Goal: Information Seeking & Learning: Learn about a topic

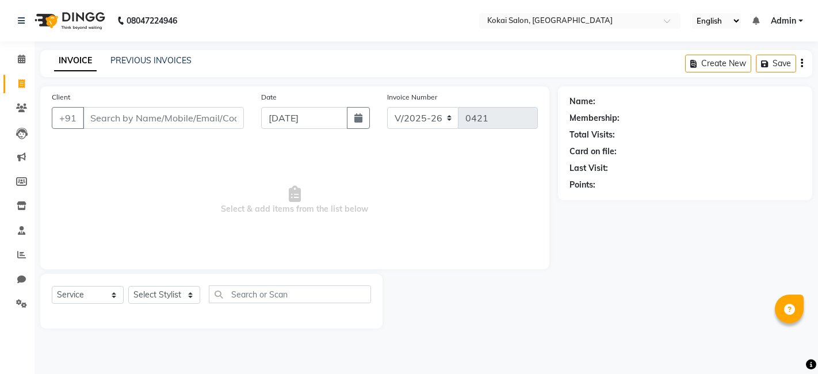
select select "7546"
select select "service"
click at [18, 19] on icon at bounding box center [21, 21] width 7 height 8
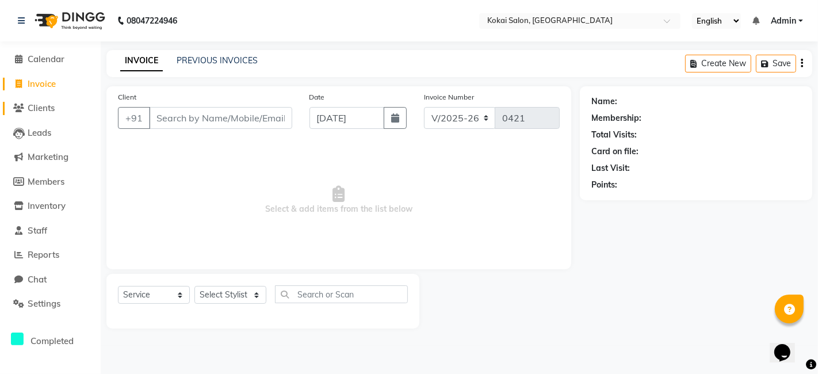
click at [49, 113] on span "Clients" at bounding box center [41, 107] width 27 height 11
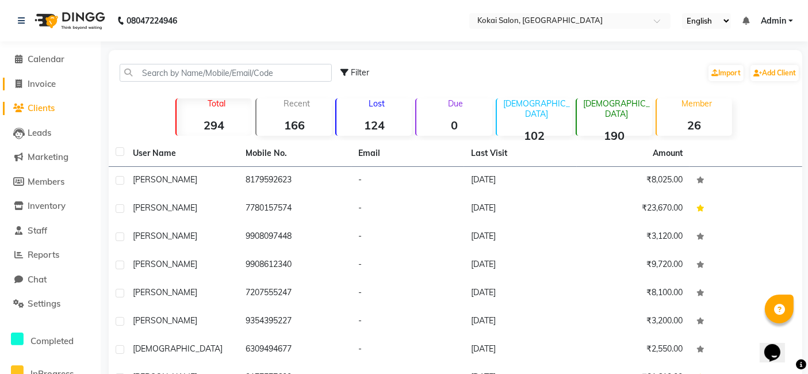
click at [34, 85] on span "Invoice" at bounding box center [42, 83] width 28 height 11
select select "service"
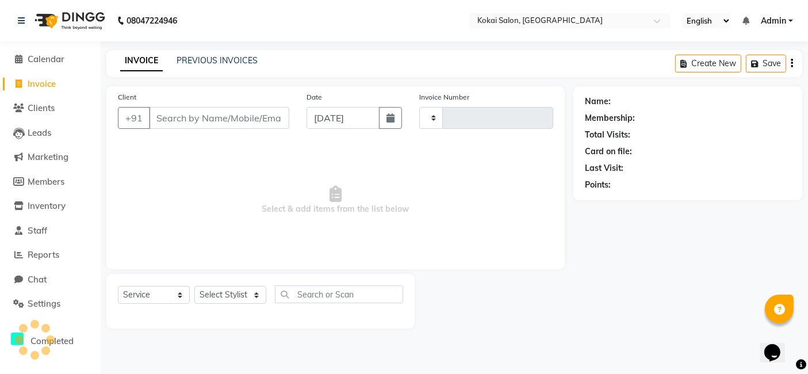
type input "0421"
select select "7546"
click at [49, 254] on span "Reports" at bounding box center [44, 254] width 32 height 11
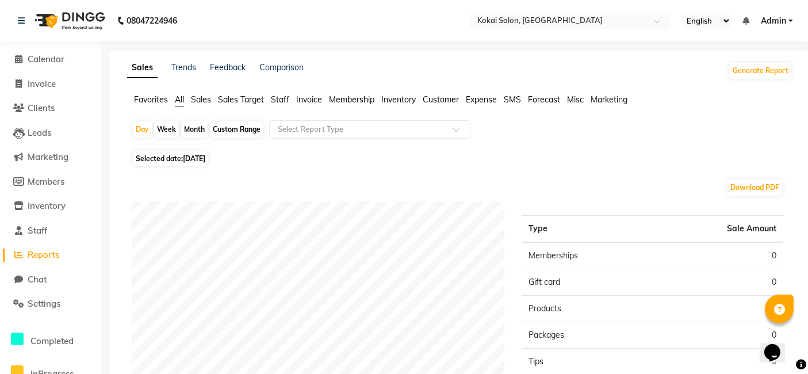
click at [286, 105] on li "Staff" at bounding box center [280, 100] width 18 height 12
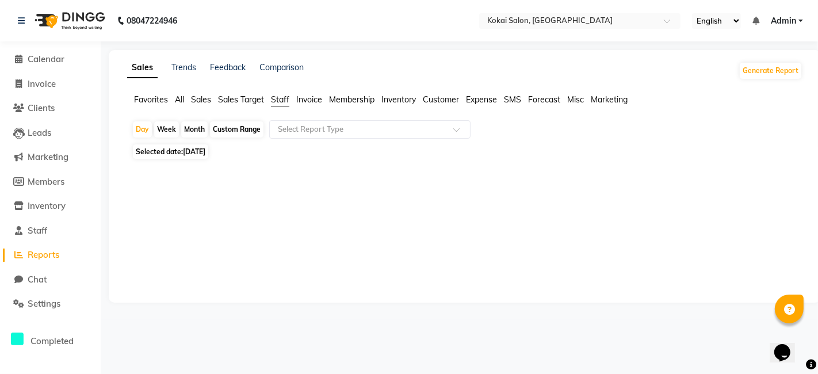
click at [197, 131] on div "Month" at bounding box center [194, 129] width 26 height 16
select select "9"
select select "2025"
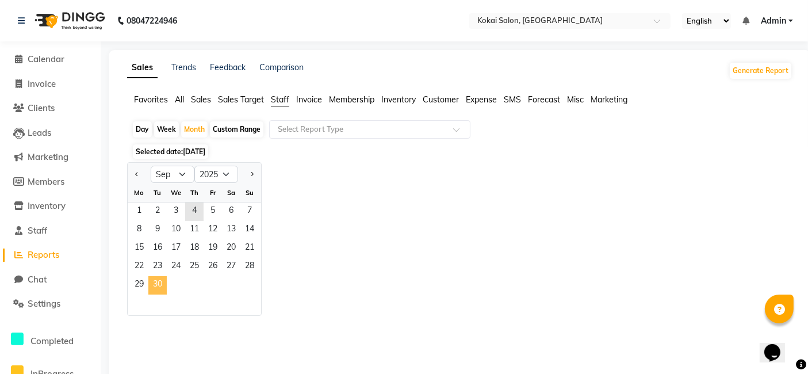
click at [164, 283] on span "30" at bounding box center [157, 285] width 18 height 18
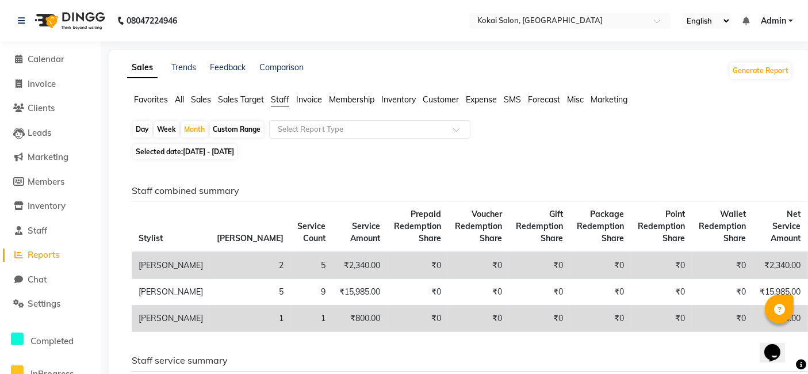
select select "service"
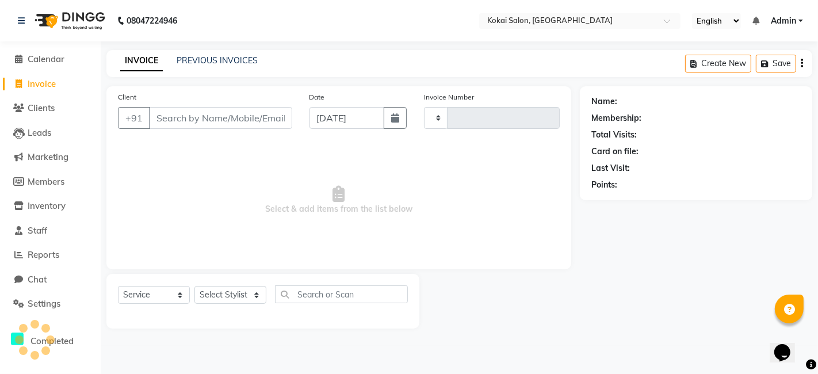
type input "0421"
select select "7546"
click at [47, 262] on li "Reports" at bounding box center [50, 255] width 101 height 25
click at [51, 254] on span "Reports" at bounding box center [44, 254] width 32 height 11
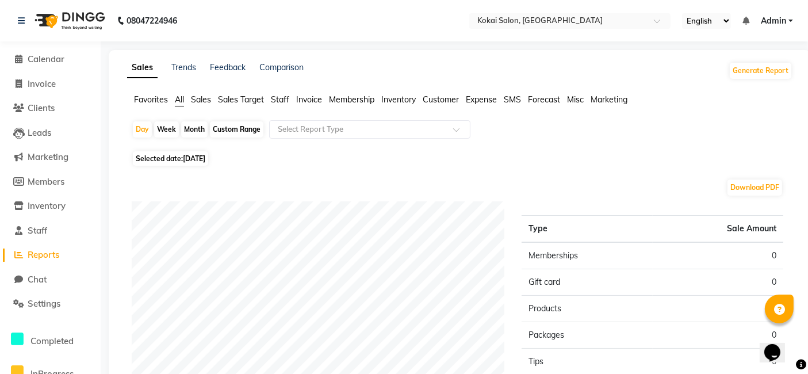
click at [439, 101] on span "Customer" at bounding box center [441, 99] width 36 height 10
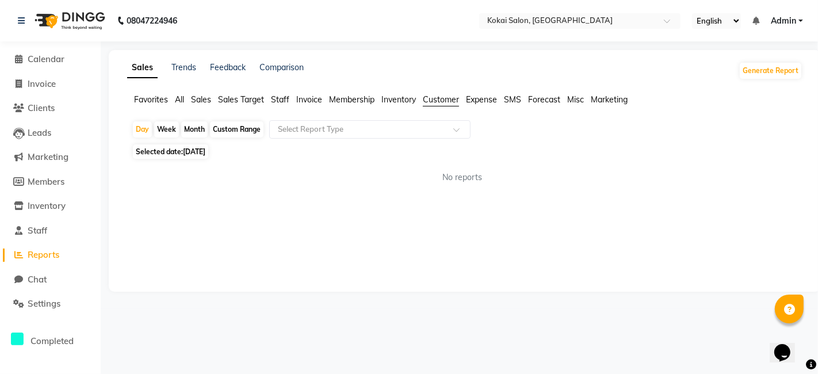
click at [194, 128] on div "Month" at bounding box center [194, 129] width 26 height 16
select select "9"
select select "2025"
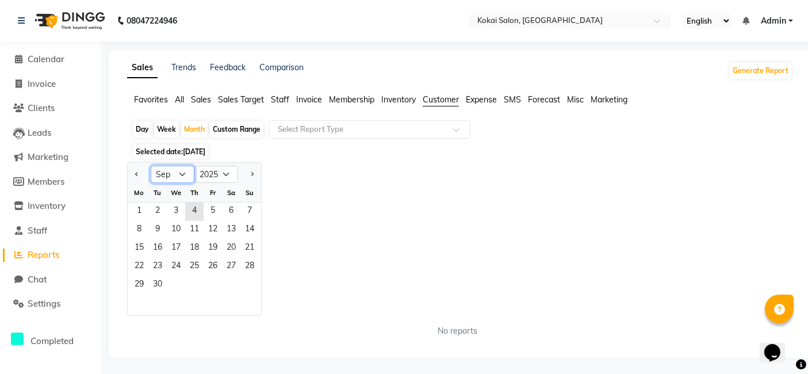
click at [184, 178] on select "Jan Feb Mar Apr May Jun [DATE] Aug Sep Oct Nov Dec" at bounding box center [173, 174] width 44 height 17
select select "2"
click at [151, 166] on select "Jan Feb Mar Apr May Jun [DATE] Aug Sep Oct Nov Dec" at bounding box center [173, 174] width 44 height 17
click at [227, 217] on span "1" at bounding box center [231, 211] width 18 height 18
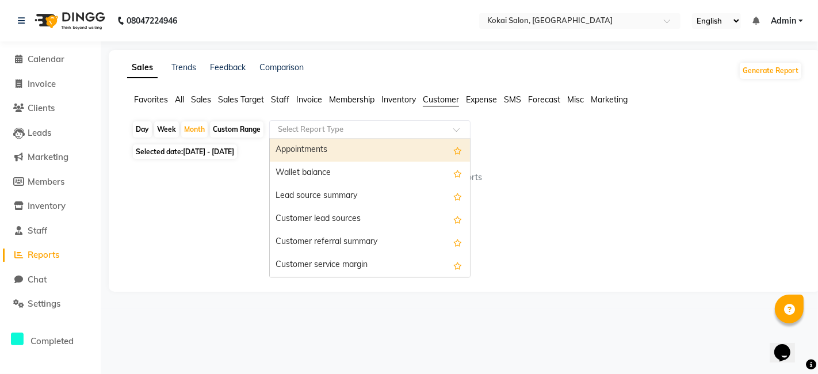
click at [371, 131] on input "text" at bounding box center [358, 129] width 166 height 11
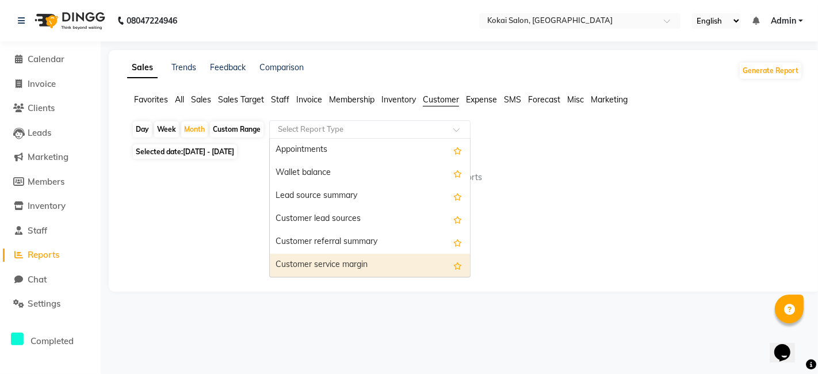
click at [333, 262] on div "Customer service margin" at bounding box center [370, 265] width 200 height 23
select select "full_report"
select select "pdf"
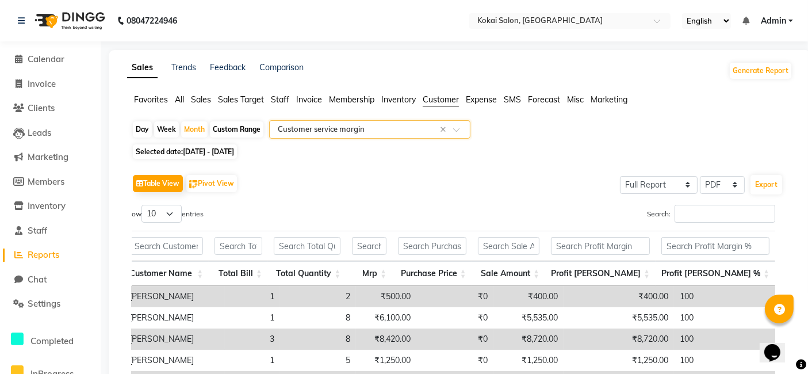
click at [459, 131] on span at bounding box center [460, 132] width 14 height 11
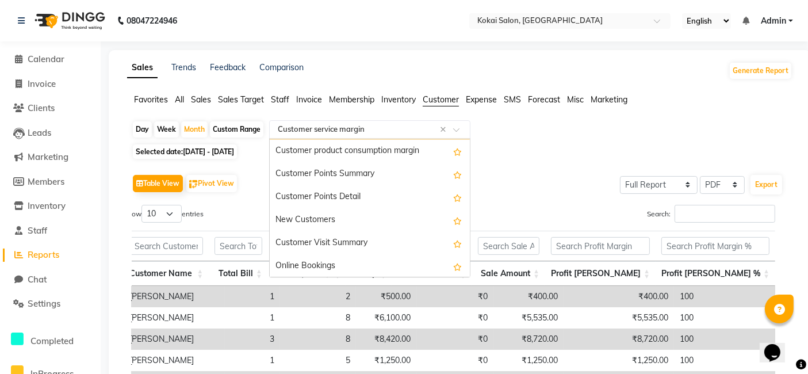
scroll to position [56, 0]
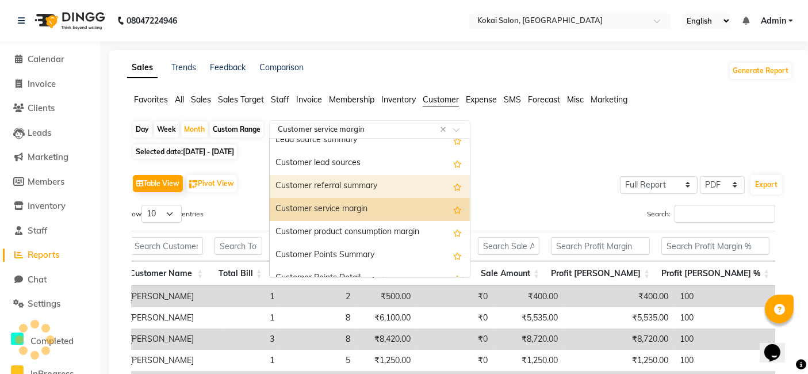
click at [352, 182] on div "Customer referral summary" at bounding box center [370, 186] width 200 height 23
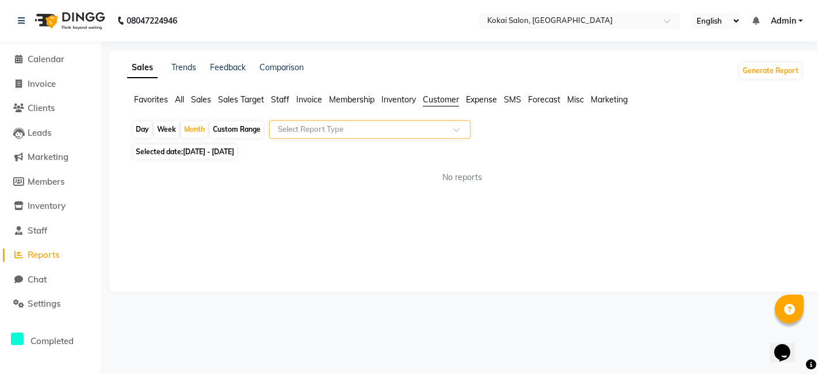
click at [460, 127] on span at bounding box center [460, 132] width 14 height 11
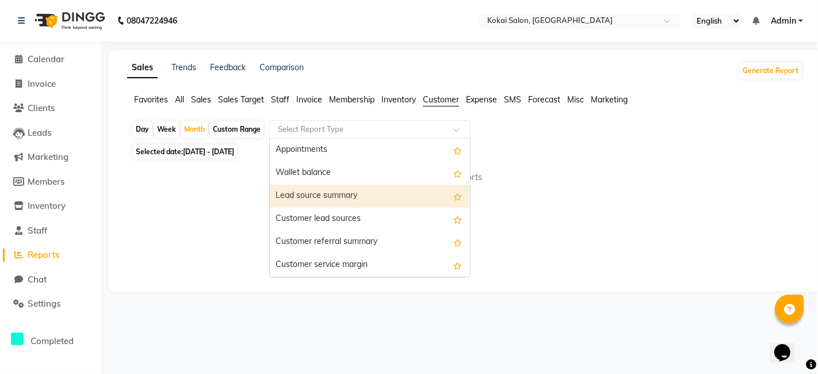
click at [359, 198] on div "Lead source summary" at bounding box center [370, 196] width 200 height 23
select select "full_report"
select select "pdf"
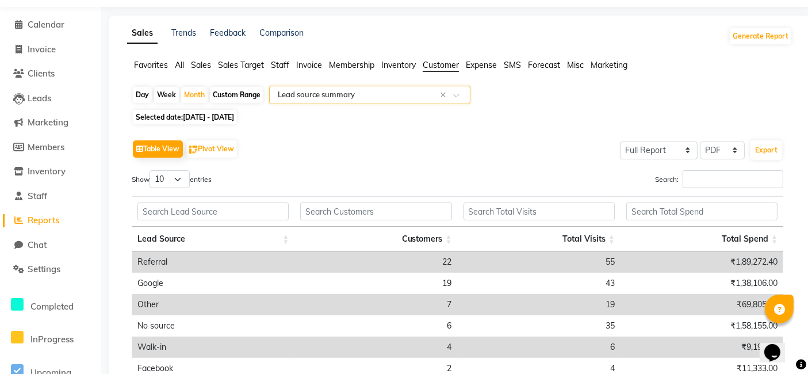
scroll to position [64, 0]
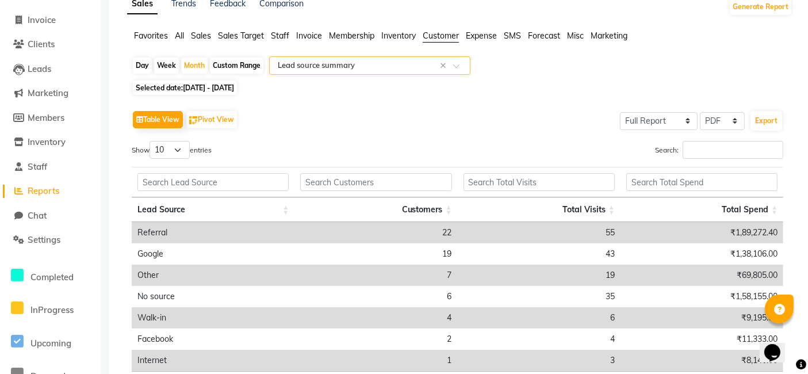
click at [457, 62] on div at bounding box center [370, 65] width 200 height 11
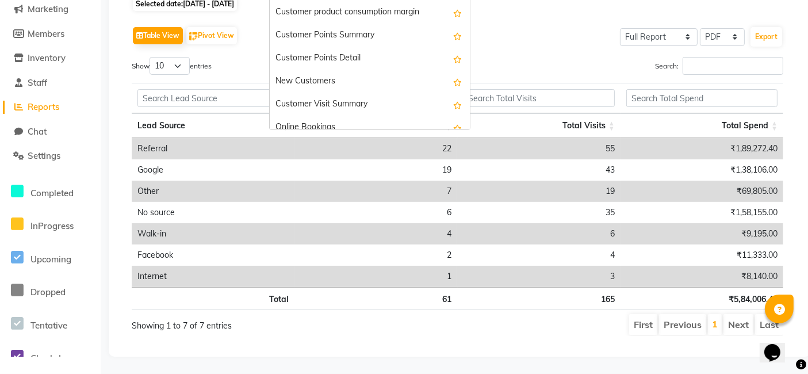
scroll to position [183, 0]
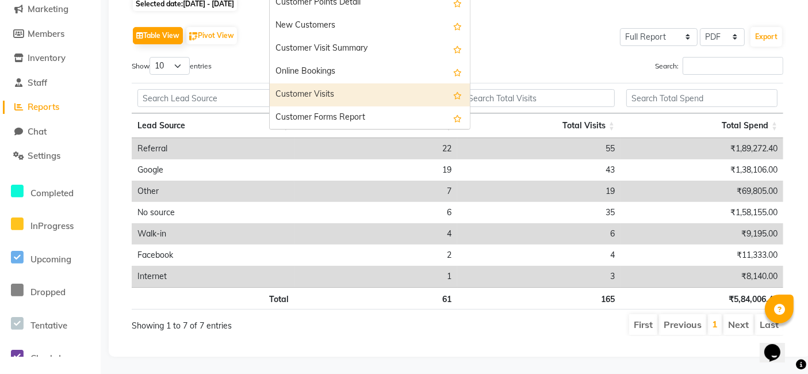
click at [305, 83] on div "Customer Visits" at bounding box center [370, 94] width 200 height 23
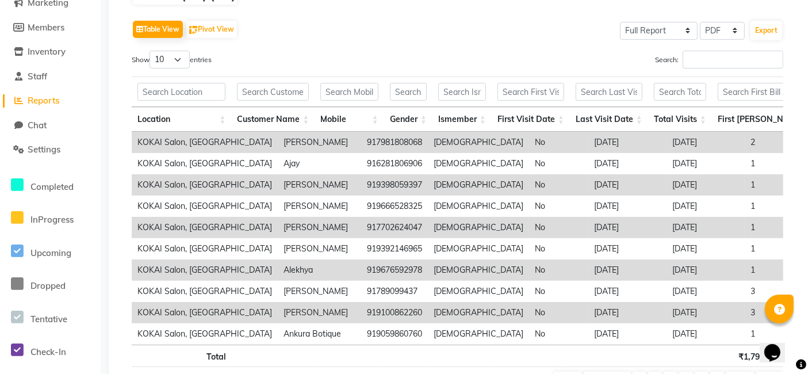
scroll to position [230, 0]
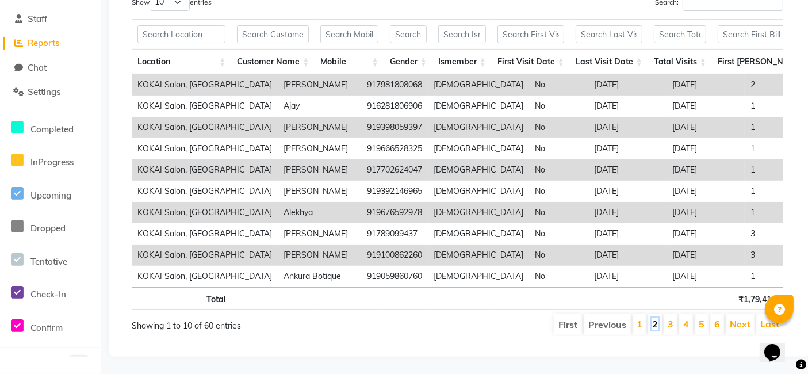
click at [655, 318] on link "2" at bounding box center [655, 323] width 6 height 11
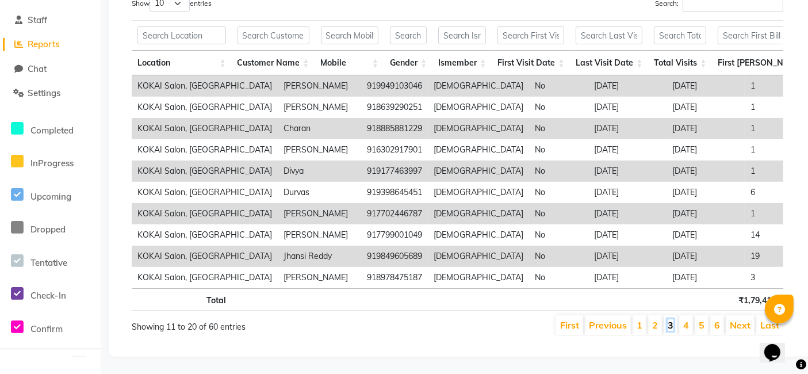
click at [673, 319] on link "3" at bounding box center [671, 324] width 6 height 11
click at [687, 319] on link "4" at bounding box center [686, 324] width 6 height 11
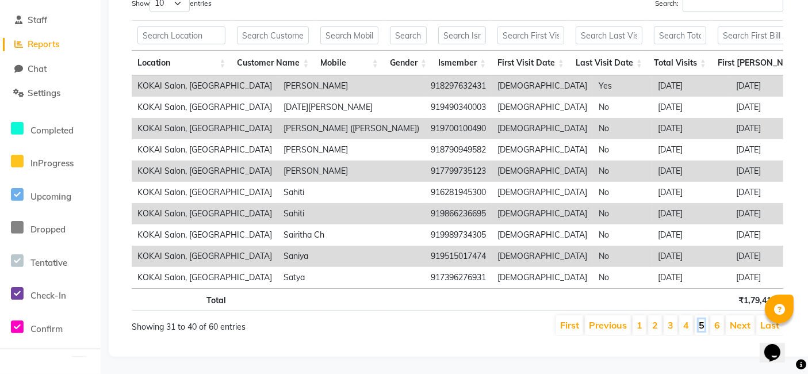
click at [701, 319] on link "5" at bounding box center [702, 324] width 6 height 11
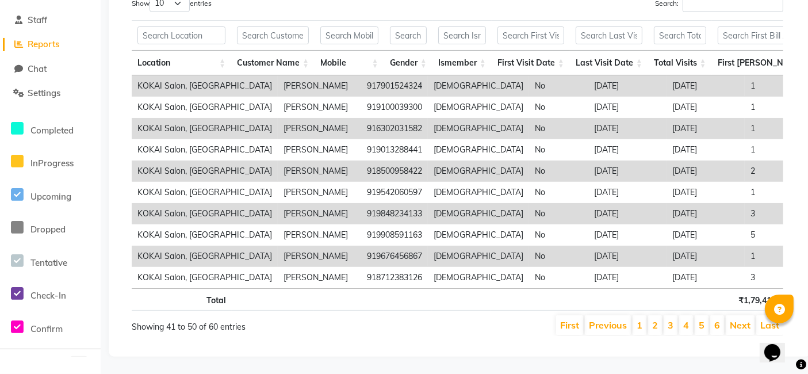
click at [714, 315] on li "6" at bounding box center [717, 325] width 14 height 20
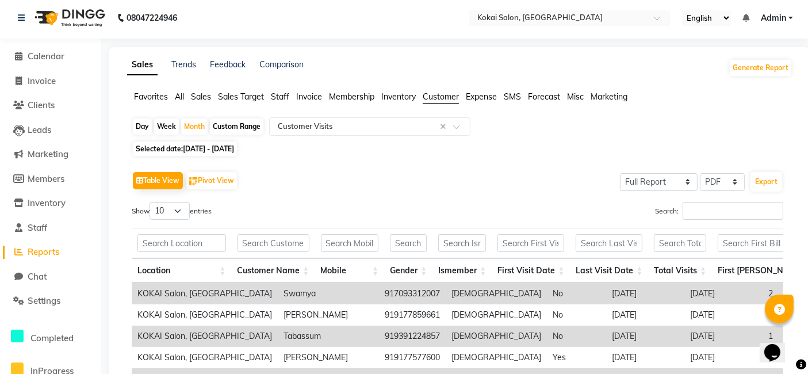
scroll to position [0, 0]
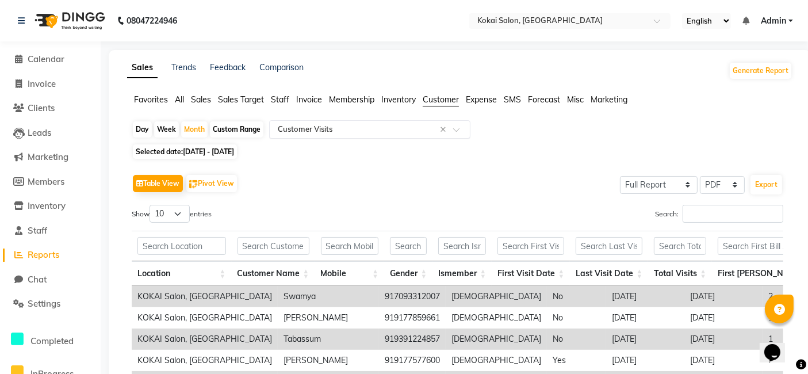
click at [459, 126] on div at bounding box center [370, 129] width 200 height 11
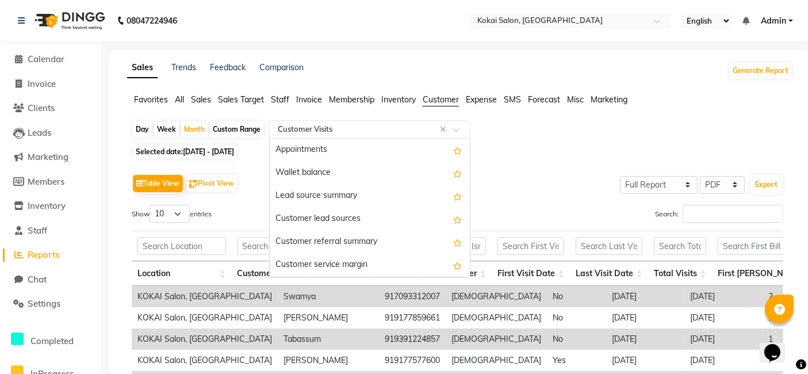
scroll to position [184, 0]
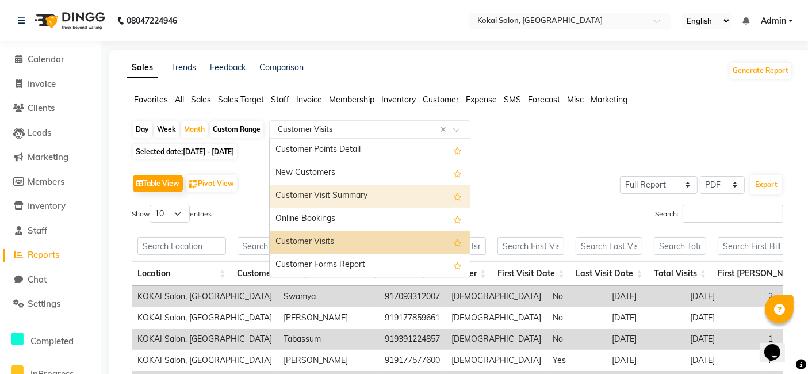
click at [369, 197] on div "Customer Visit Summary" at bounding box center [370, 196] width 200 height 23
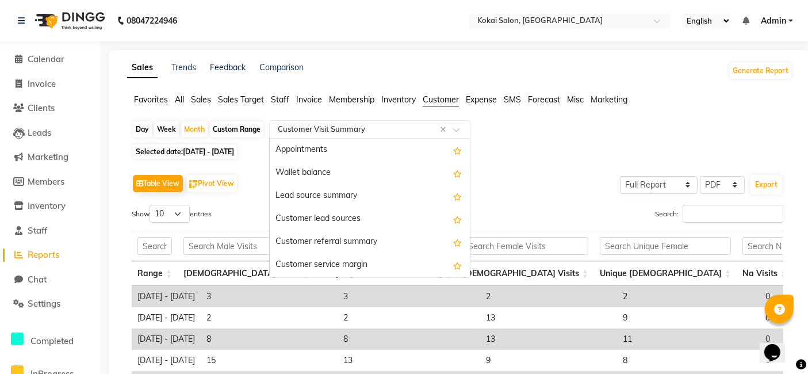
click at [458, 129] on span at bounding box center [460, 132] width 14 height 11
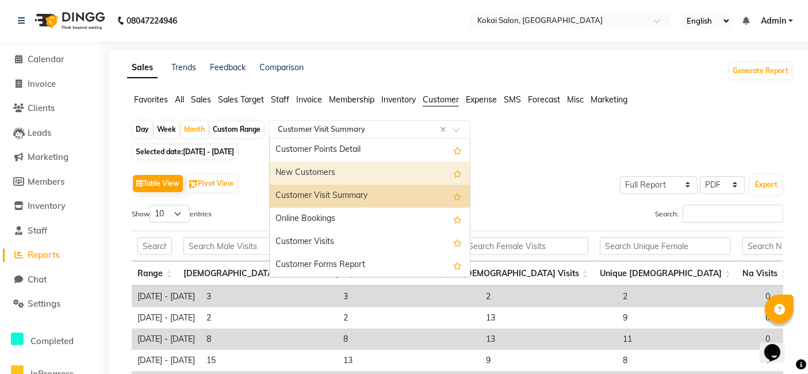
click at [299, 167] on div "New Customers" at bounding box center [370, 173] width 200 height 23
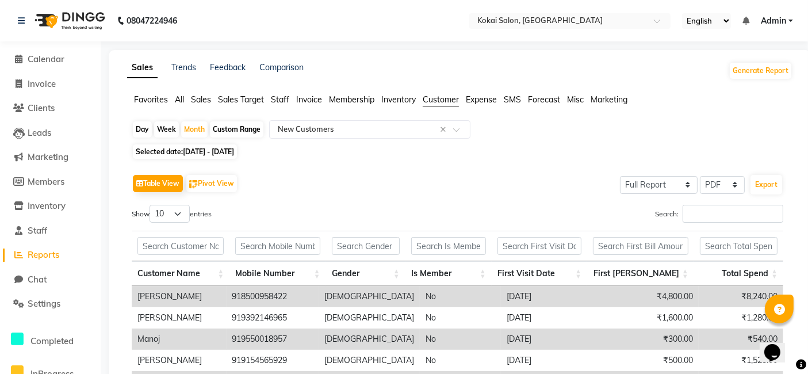
click at [323, 174] on div "Table View Pivot View Select Full Report Filtered Report Select CSV PDF Export" at bounding box center [457, 183] width 651 height 24
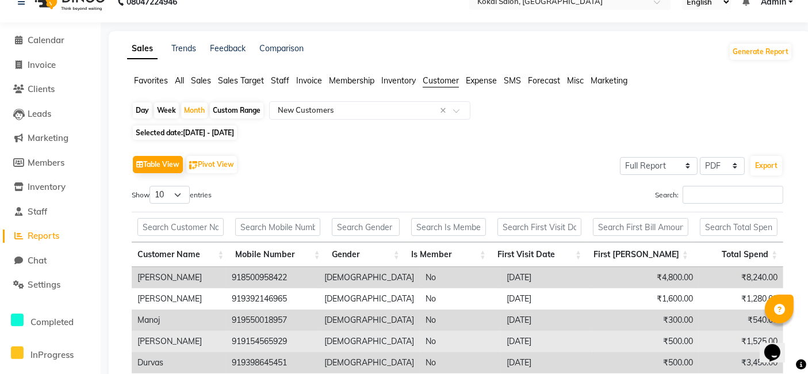
scroll to position [0, 0]
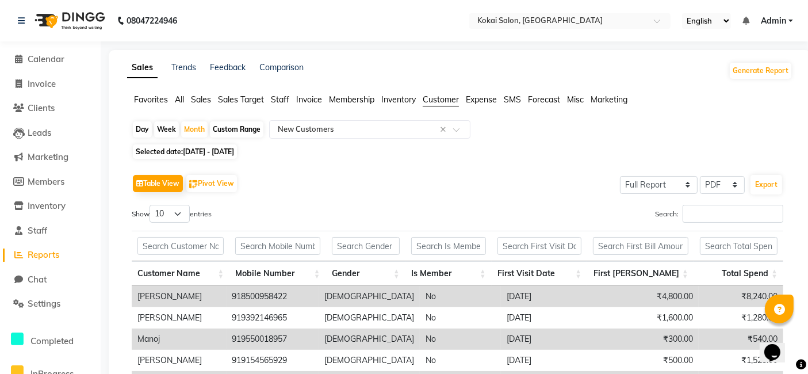
click at [243, 127] on div "Custom Range" at bounding box center [236, 129] width 53 height 16
select select "2"
select select "2025"
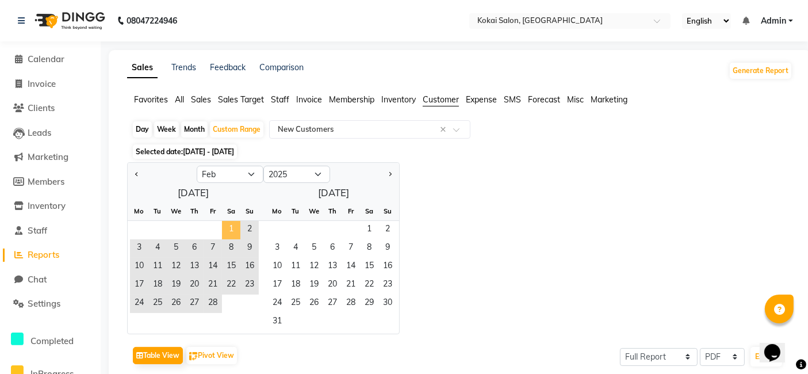
click at [235, 231] on span "1" at bounding box center [231, 230] width 18 height 18
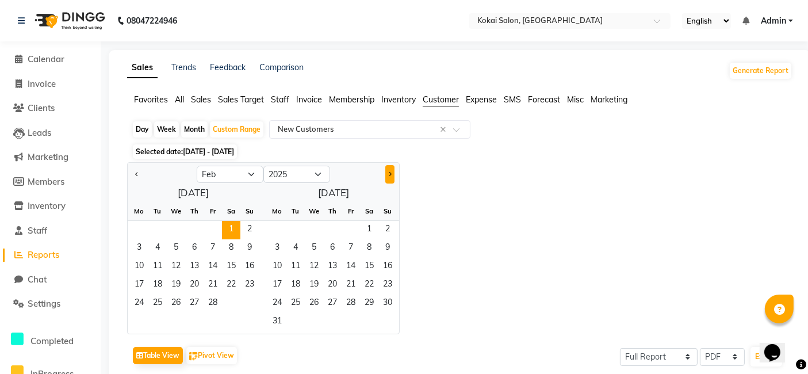
click at [390, 173] on span "Next month" at bounding box center [390, 174] width 4 height 4
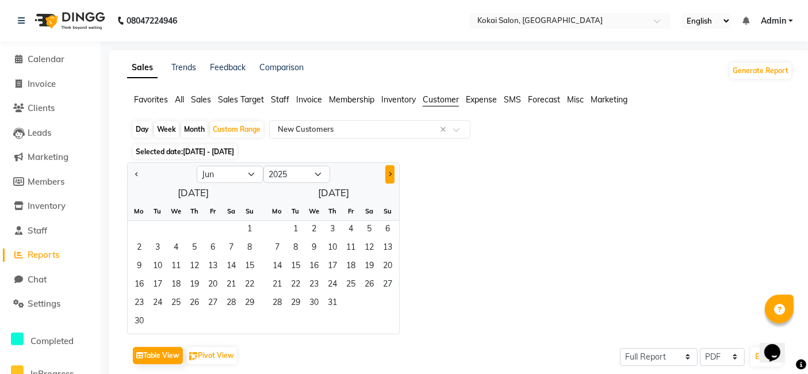
select select "7"
click at [385, 296] on span "31" at bounding box center [387, 303] width 18 height 18
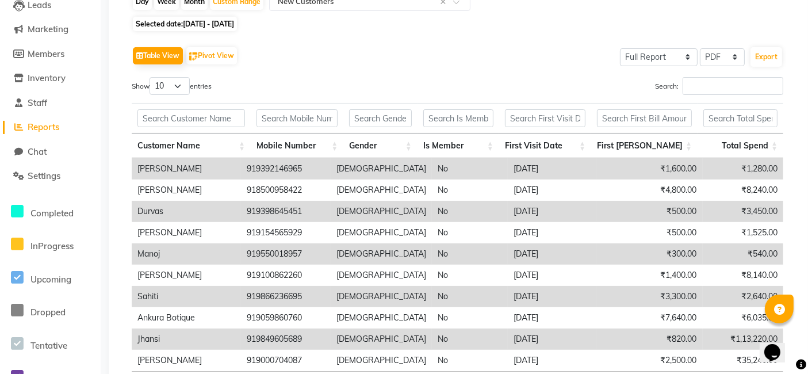
scroll to position [191, 0]
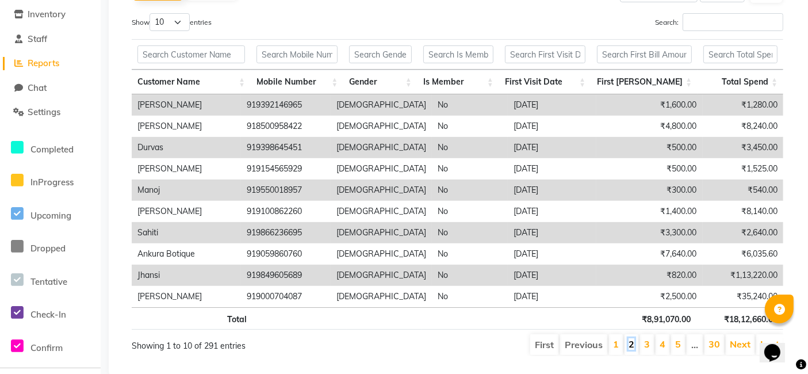
click at [634, 340] on link "2" at bounding box center [631, 343] width 6 height 11
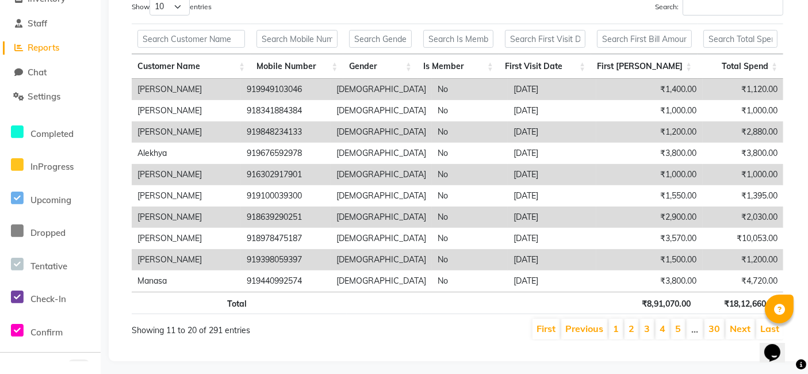
scroll to position [220, 0]
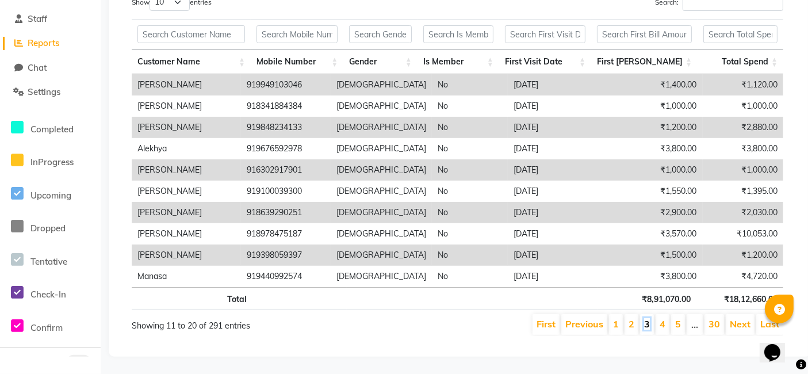
click at [650, 318] on link "3" at bounding box center [647, 323] width 6 height 11
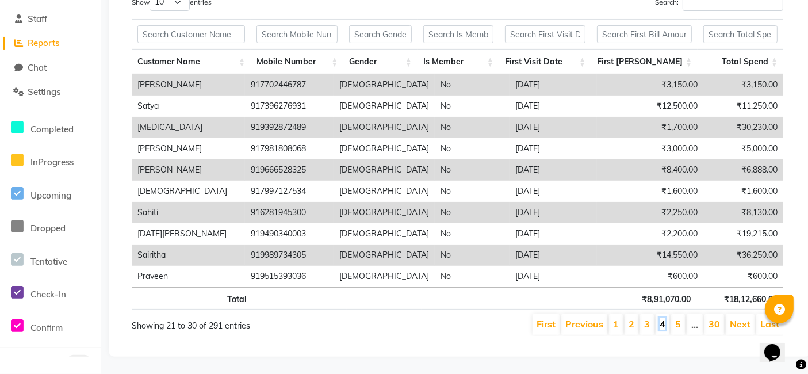
click at [665, 318] on link "4" at bounding box center [662, 323] width 6 height 11
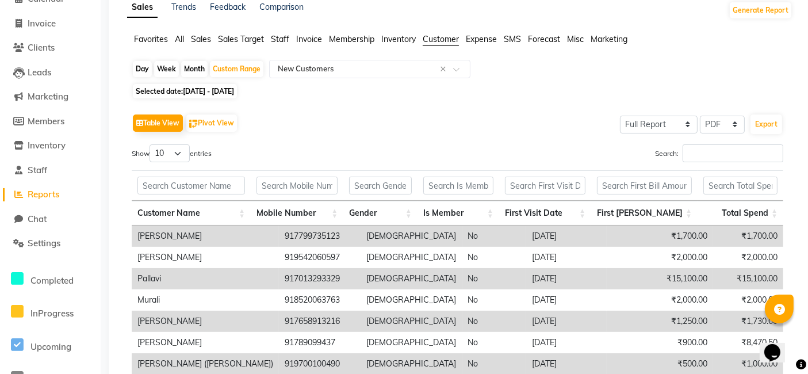
scroll to position [0, 0]
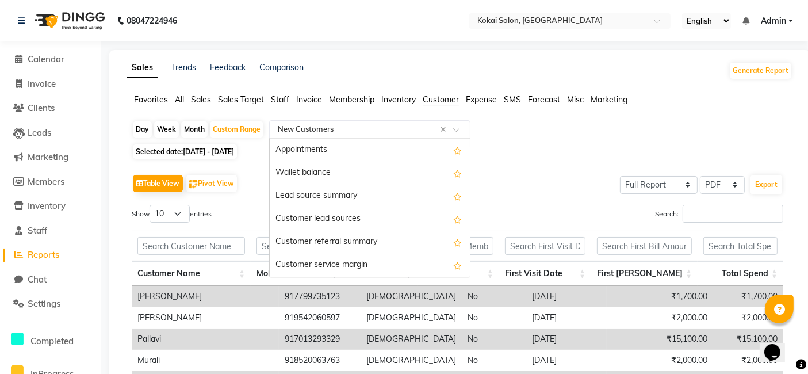
click at [459, 132] on span at bounding box center [460, 132] width 14 height 11
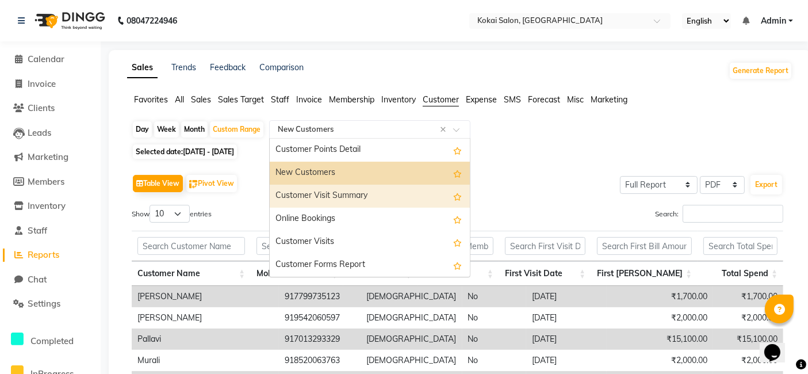
click at [336, 201] on div "Customer Visit Summary" at bounding box center [370, 196] width 200 height 23
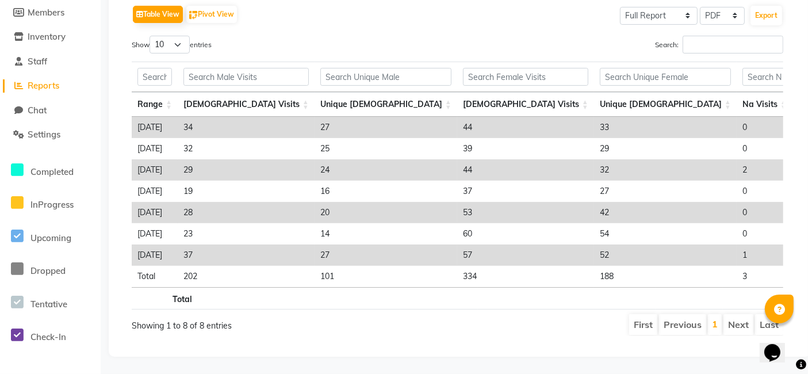
scroll to position [187, 0]
click at [317, 92] on th "Unique [DEMOGRAPHIC_DATA]" at bounding box center [386, 104] width 143 height 25
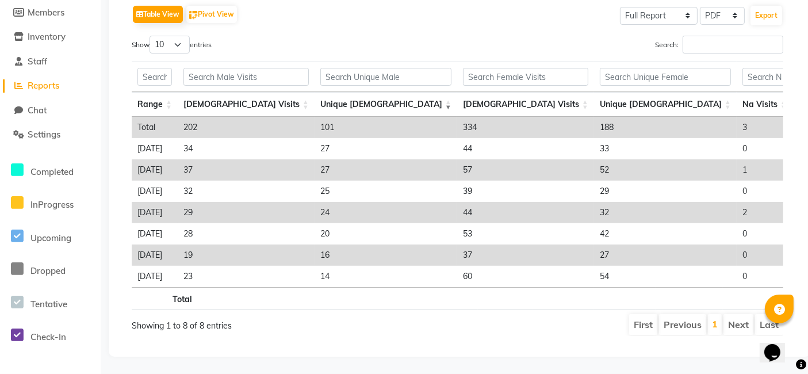
click at [317, 92] on th "Unique [DEMOGRAPHIC_DATA]" at bounding box center [386, 104] width 143 height 25
click at [792, 117] on td "2" at bounding box center [823, 127] width 62 height 21
click at [792, 92] on th "Unique Na" at bounding box center [823, 104] width 62 height 25
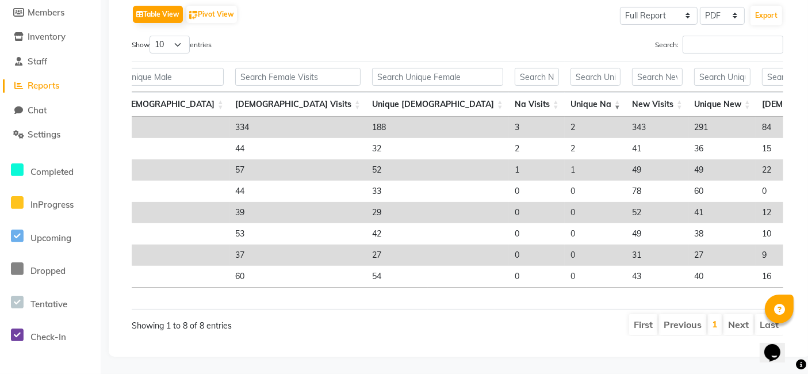
scroll to position [0, 32]
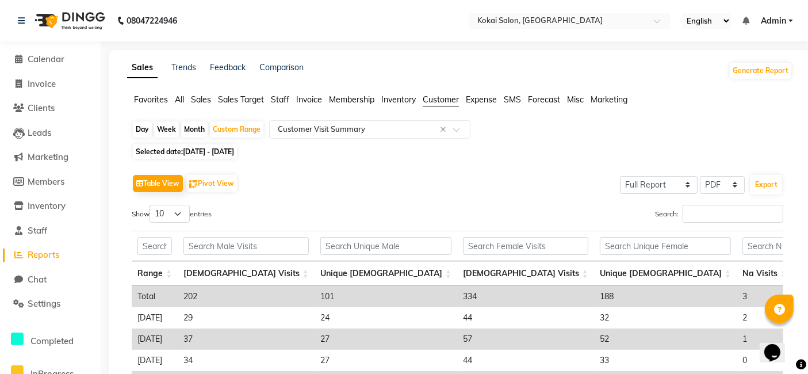
click at [200, 128] on div "Month" at bounding box center [194, 129] width 26 height 16
select select "2"
select select "2025"
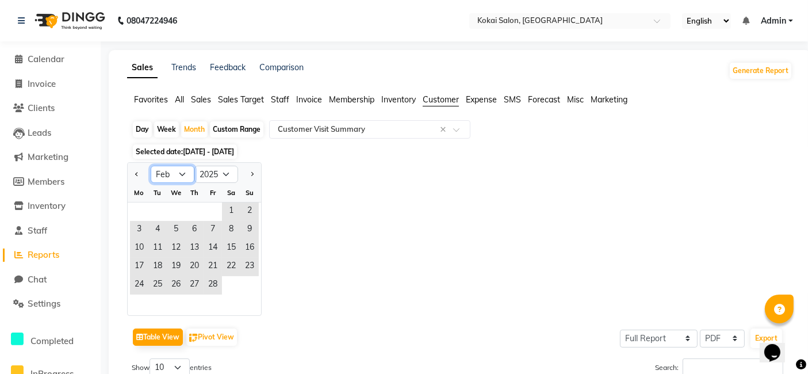
click at [184, 178] on select "Jan Feb Mar Apr May Jun [DATE] Aug Sep Oct Nov Dec" at bounding box center [173, 174] width 44 height 17
select select "9"
click at [151, 166] on select "Jan Feb Mar Apr May Jun [DATE] Aug Sep Oct Nov Dec" at bounding box center [173, 174] width 44 height 17
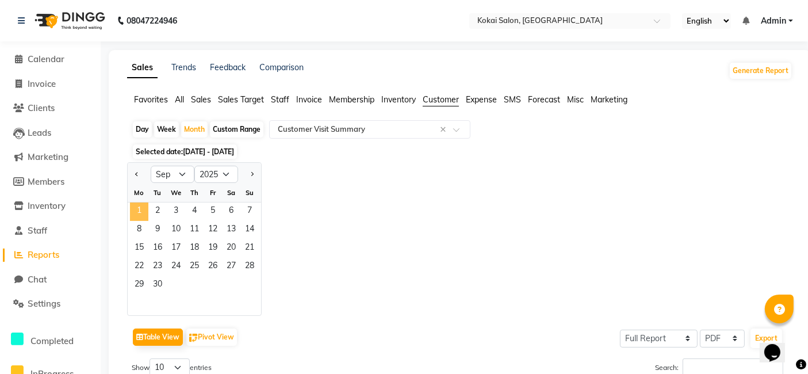
click at [137, 209] on span "1" at bounding box center [139, 211] width 18 height 18
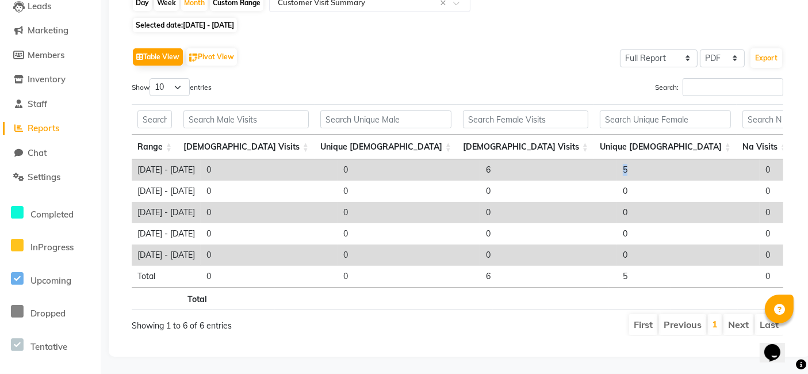
drag, startPoint x: 420, startPoint y: 170, endPoint x: 429, endPoint y: 170, distance: 8.6
click at [617, 170] on td "5" at bounding box center [688, 169] width 143 height 21
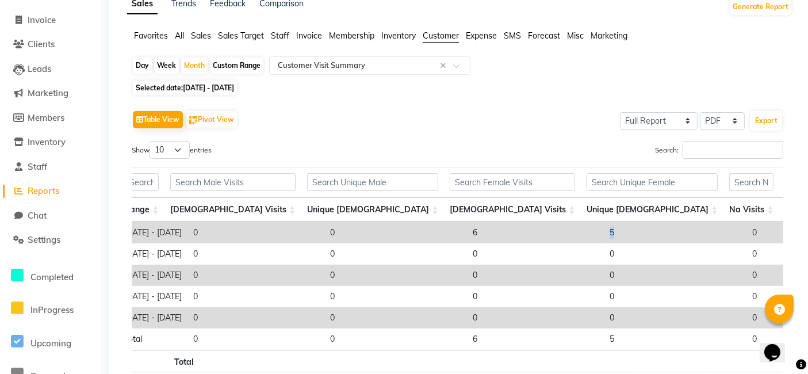
scroll to position [0, 90]
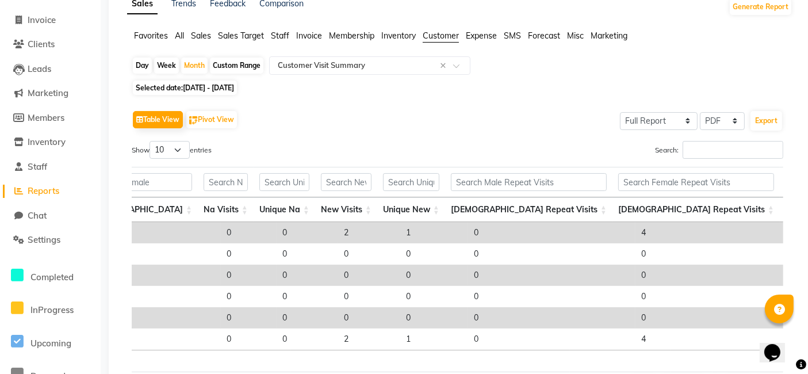
drag, startPoint x: 483, startPoint y: 352, endPoint x: 24, endPoint y: 22, distance: 565.7
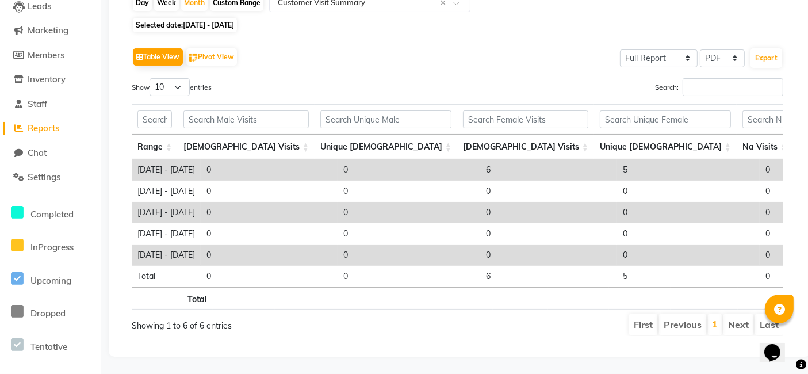
click at [446, 314] on ul "First Previous 1 Next Last" at bounding box center [597, 324] width 373 height 21
